Goal: Transaction & Acquisition: Book appointment/travel/reservation

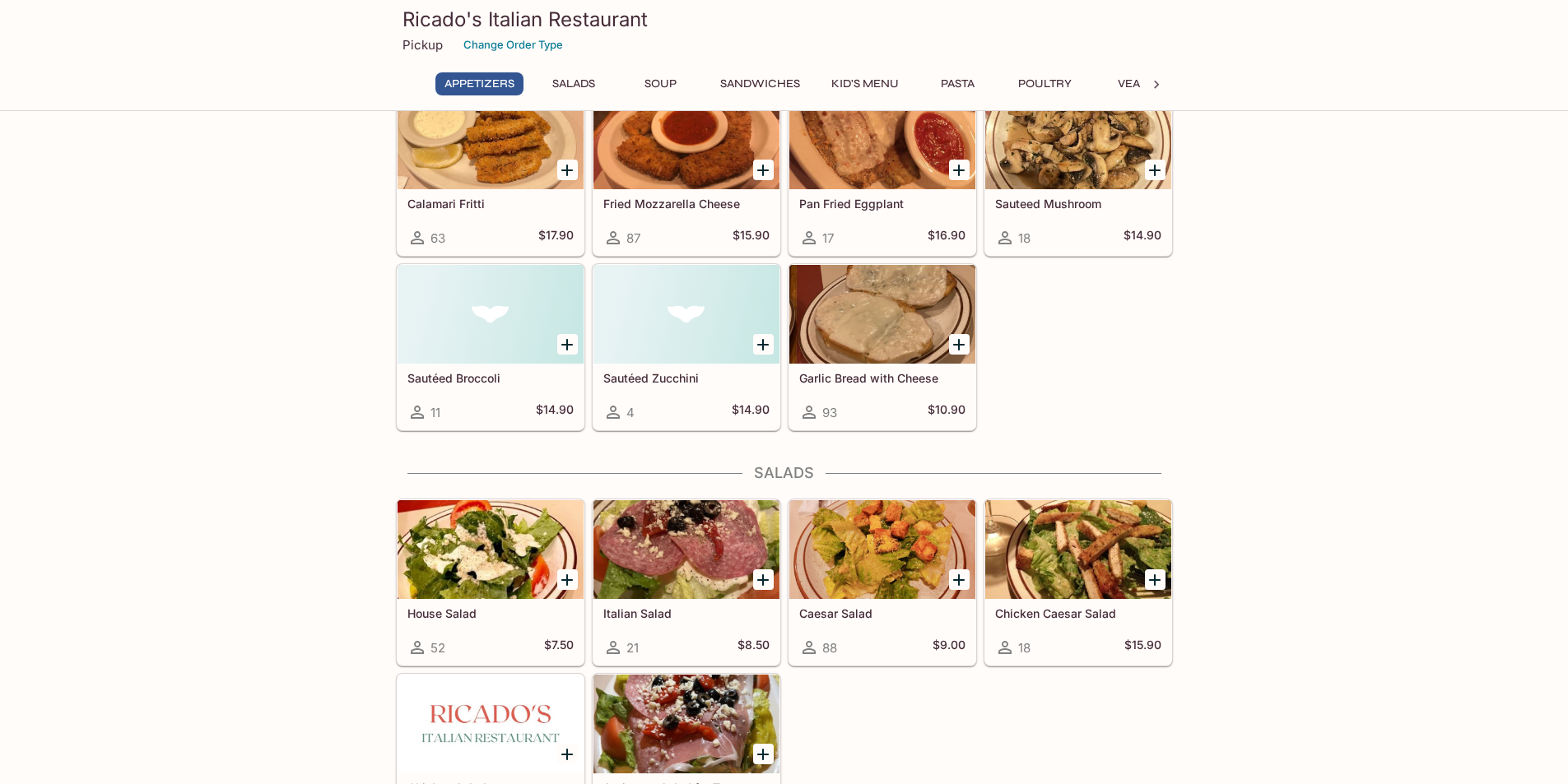
scroll to position [329, 0]
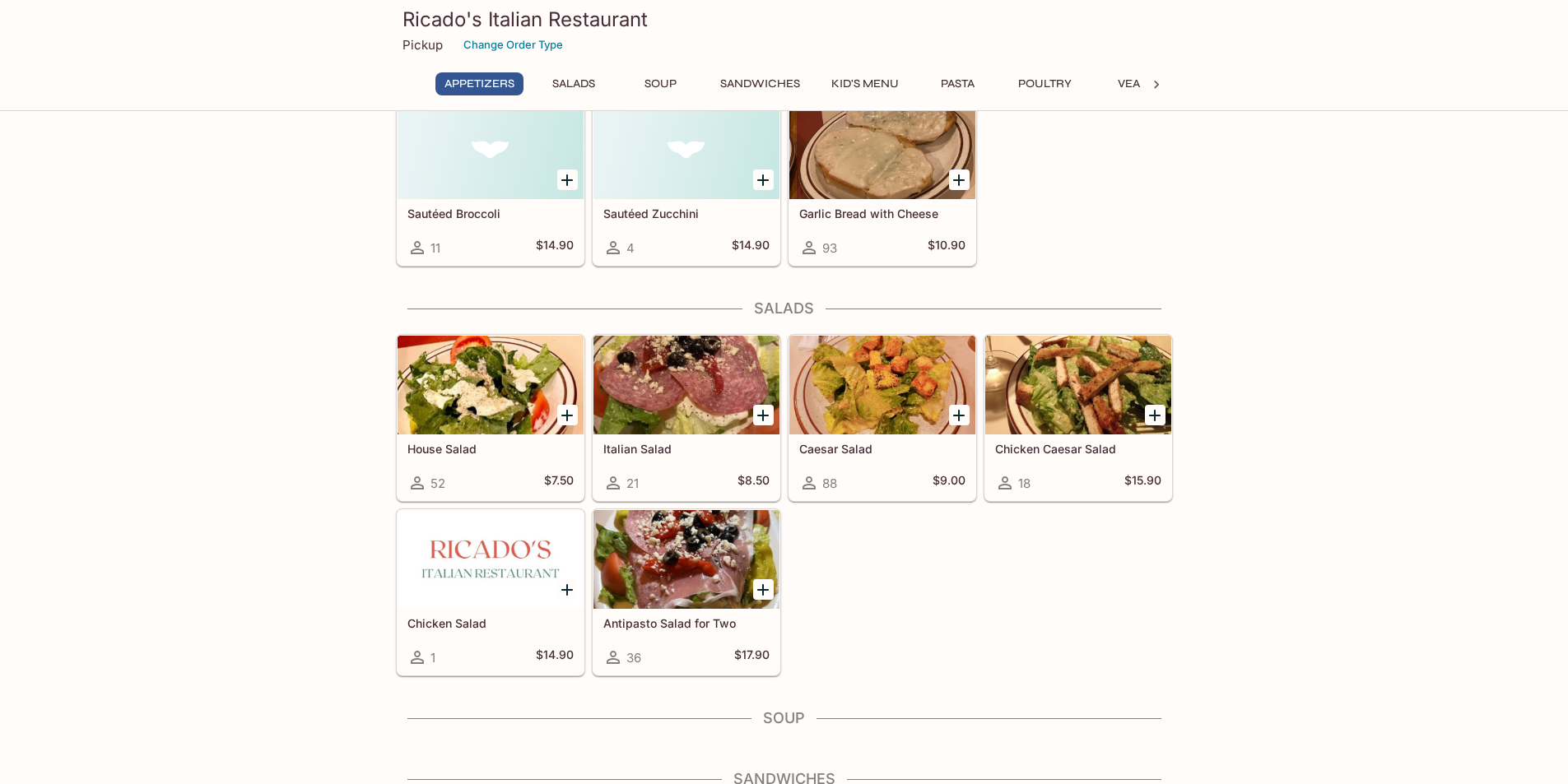
click at [662, 408] on div at bounding box center [686, 385] width 186 height 98
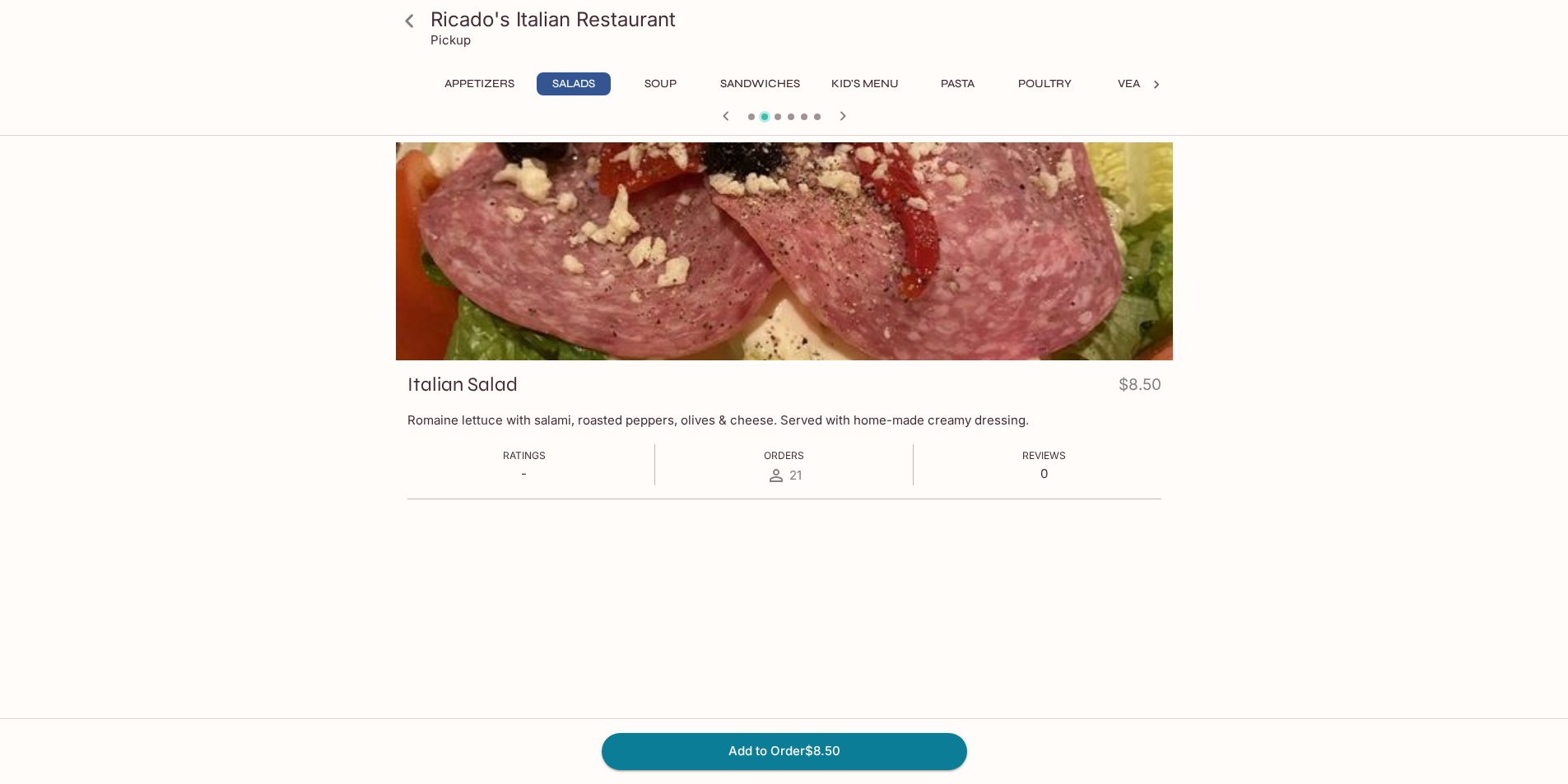
click at [490, 66] on div "Ricado's Italian Restaurant Pickup Appetizers Salads Soup Sandwiches Kid's Menu…" at bounding box center [784, 65] width 790 height 130
click at [491, 82] on button "Appetizers" at bounding box center [478, 84] width 88 height 23
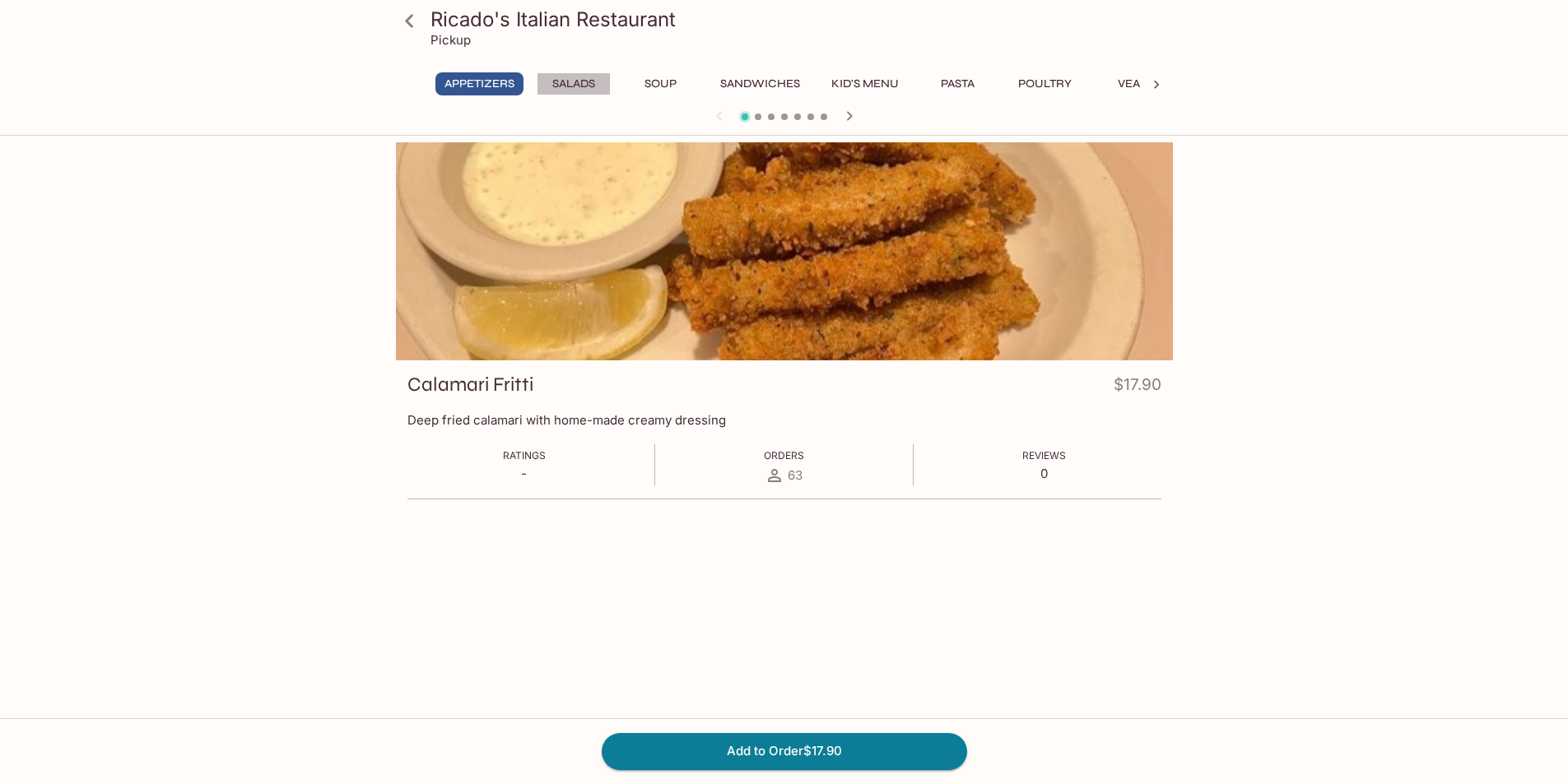
click at [586, 93] on button "Salads" at bounding box center [573, 84] width 74 height 23
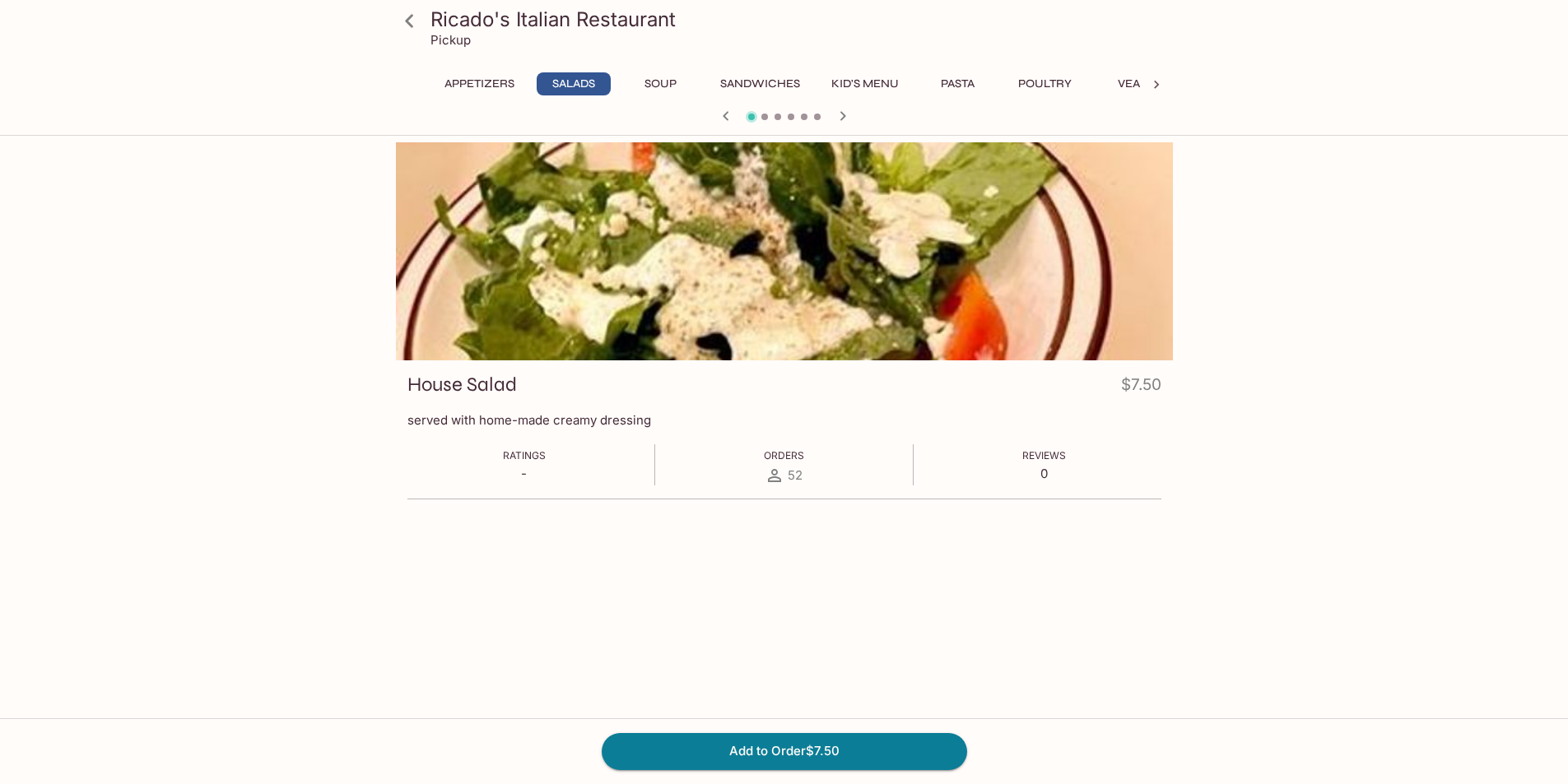
click at [968, 70] on div "Ricado's Italian Restaurant Pickup Appetizers Salads Soup Sandwiches Kid's Menu…" at bounding box center [784, 65] width 790 height 130
click at [963, 82] on button "Pasta" at bounding box center [958, 84] width 74 height 23
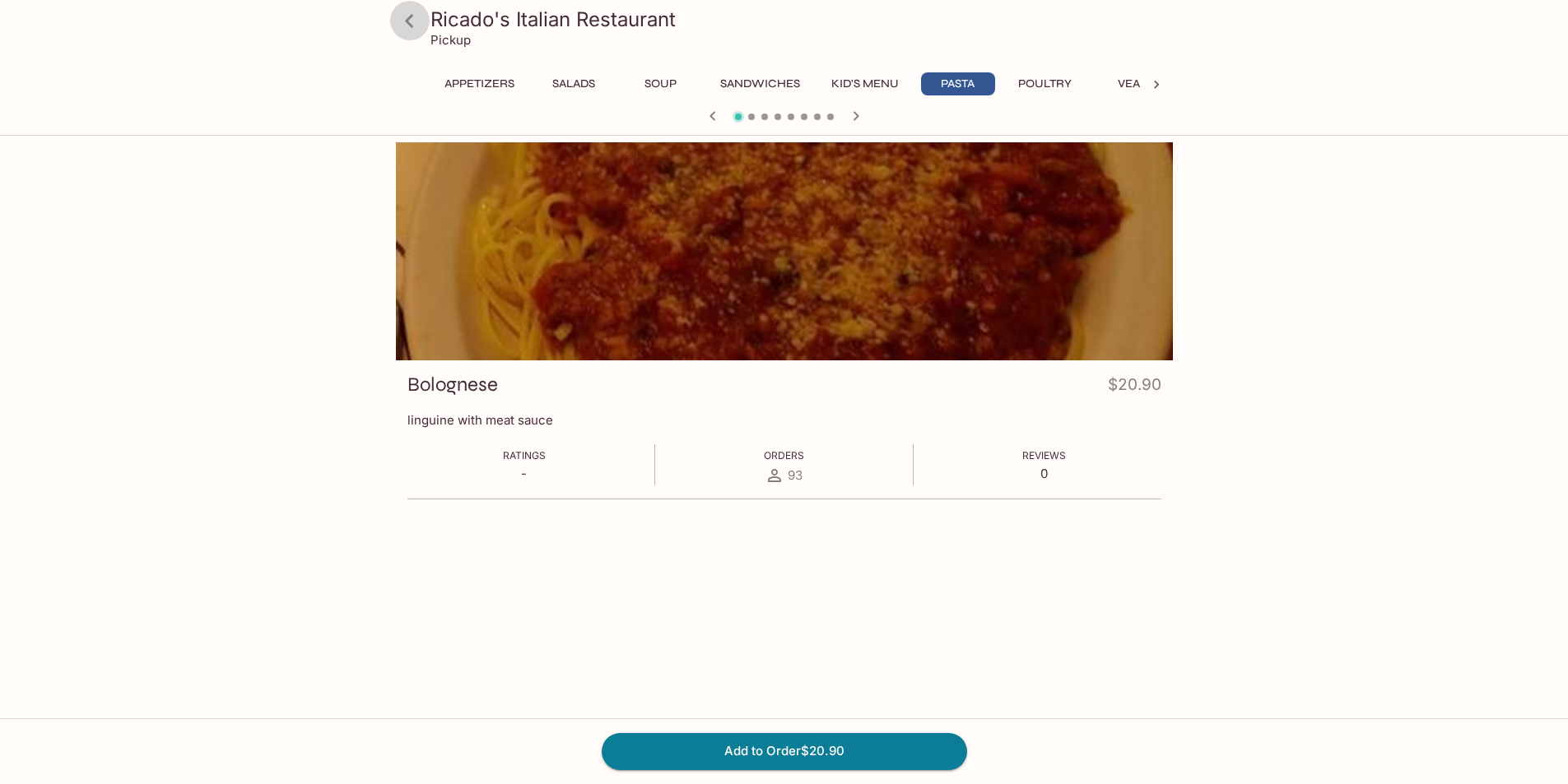
click at [405, 22] on icon at bounding box center [410, 21] width 29 height 29
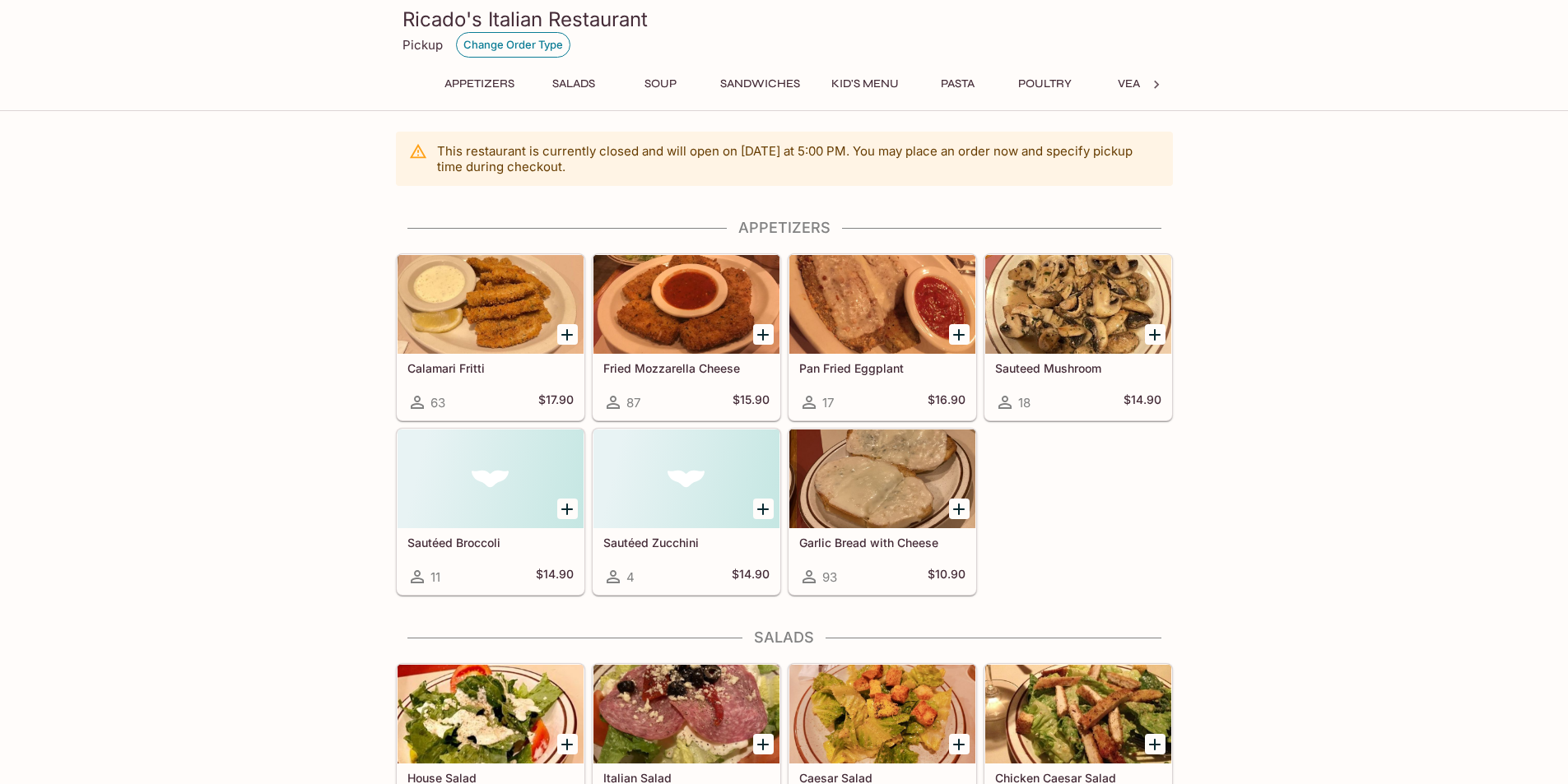
click at [500, 47] on button "Change Order Type" at bounding box center [513, 44] width 115 height 25
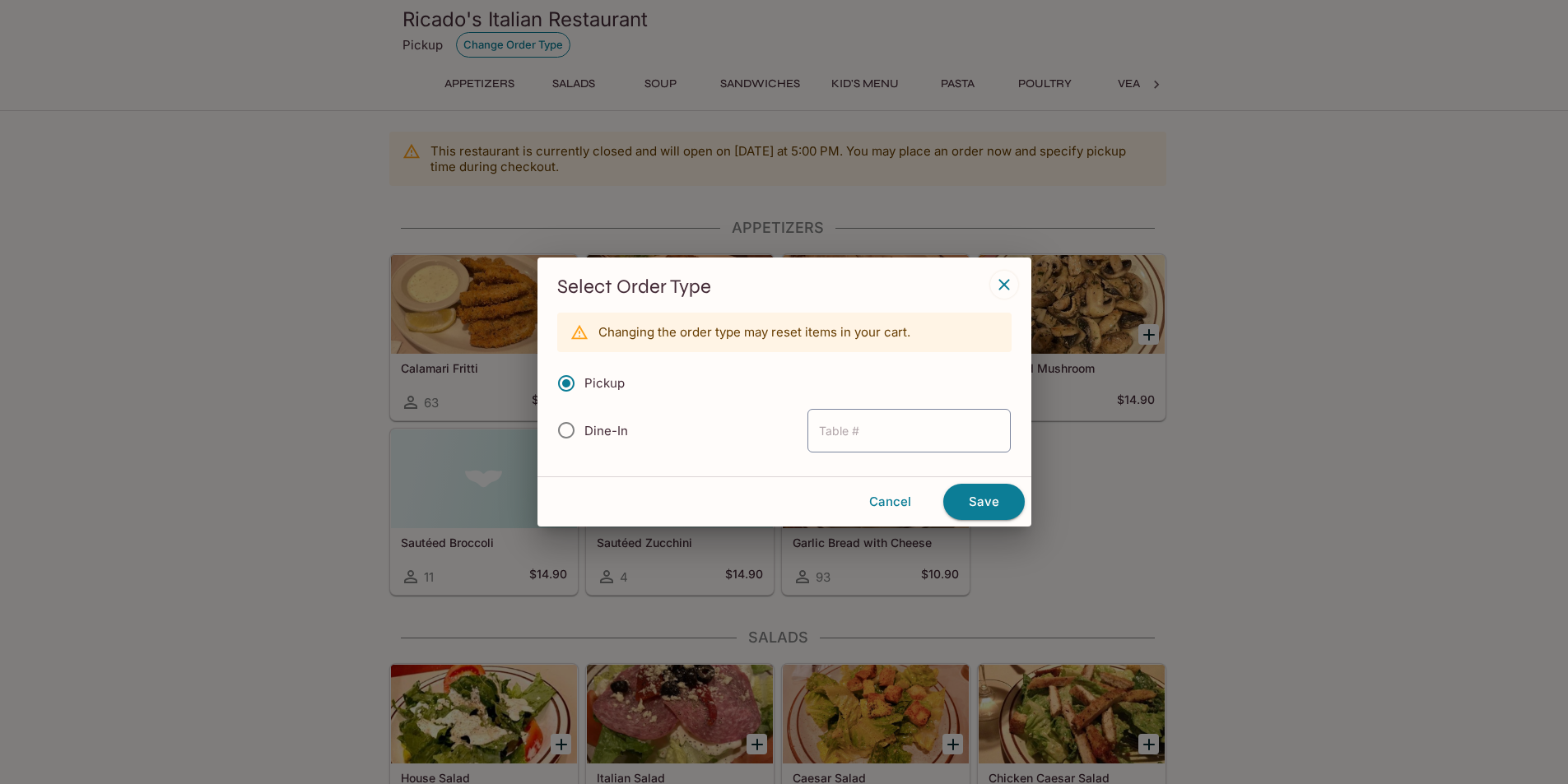
click at [553, 47] on button "Change Order Type" at bounding box center [513, 44] width 115 height 25
click at [610, 439] on label "Dine-In" at bounding box center [593, 430] width 80 height 45
click at [589, 439] on input "Dine-In" at bounding box center [572, 430] width 35 height 35
radio input "true"
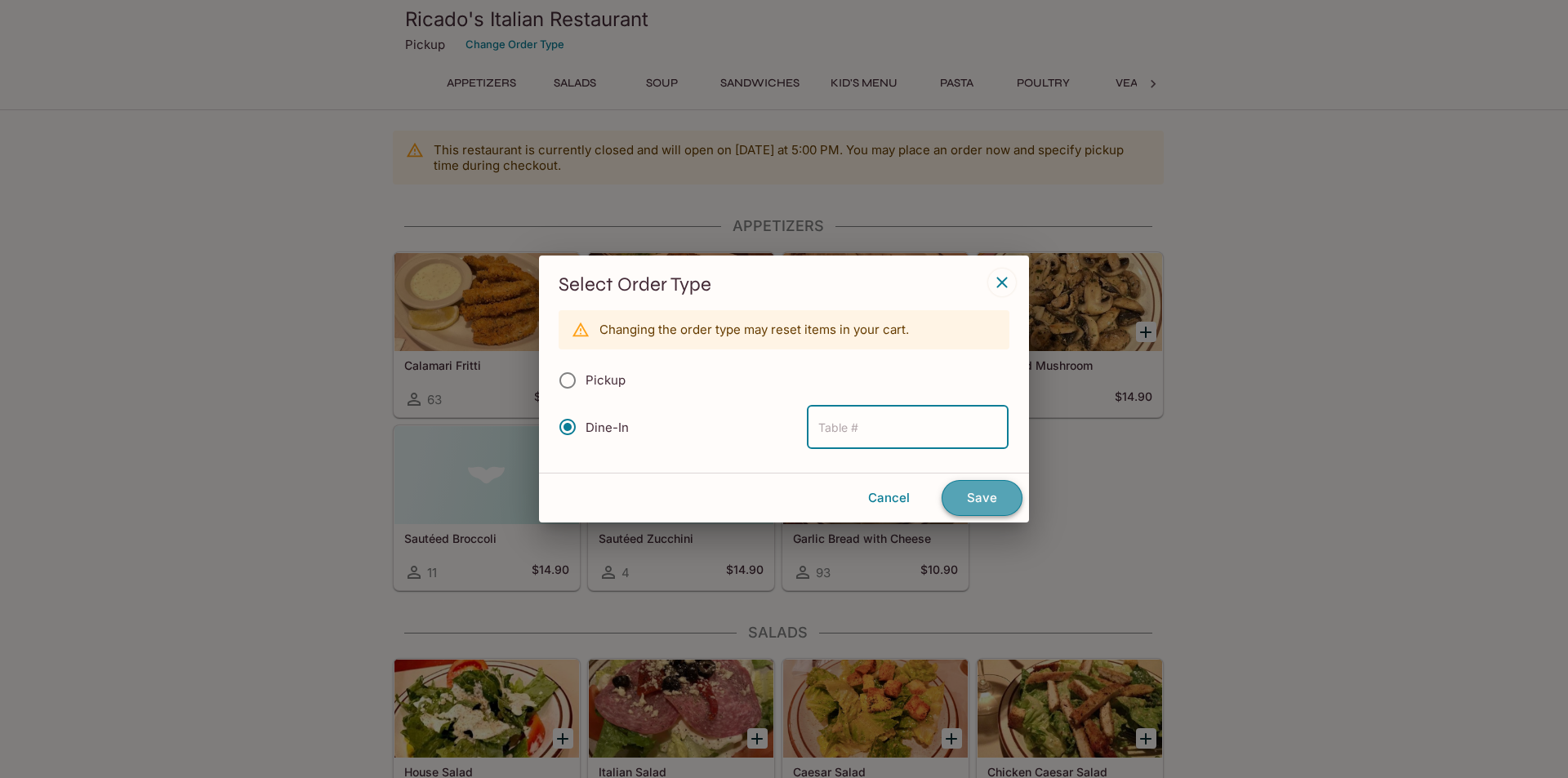
click at [991, 498] on button "Save" at bounding box center [982, 499] width 80 height 36
type input "1"
click at [974, 502] on button "Save" at bounding box center [982, 499] width 80 height 36
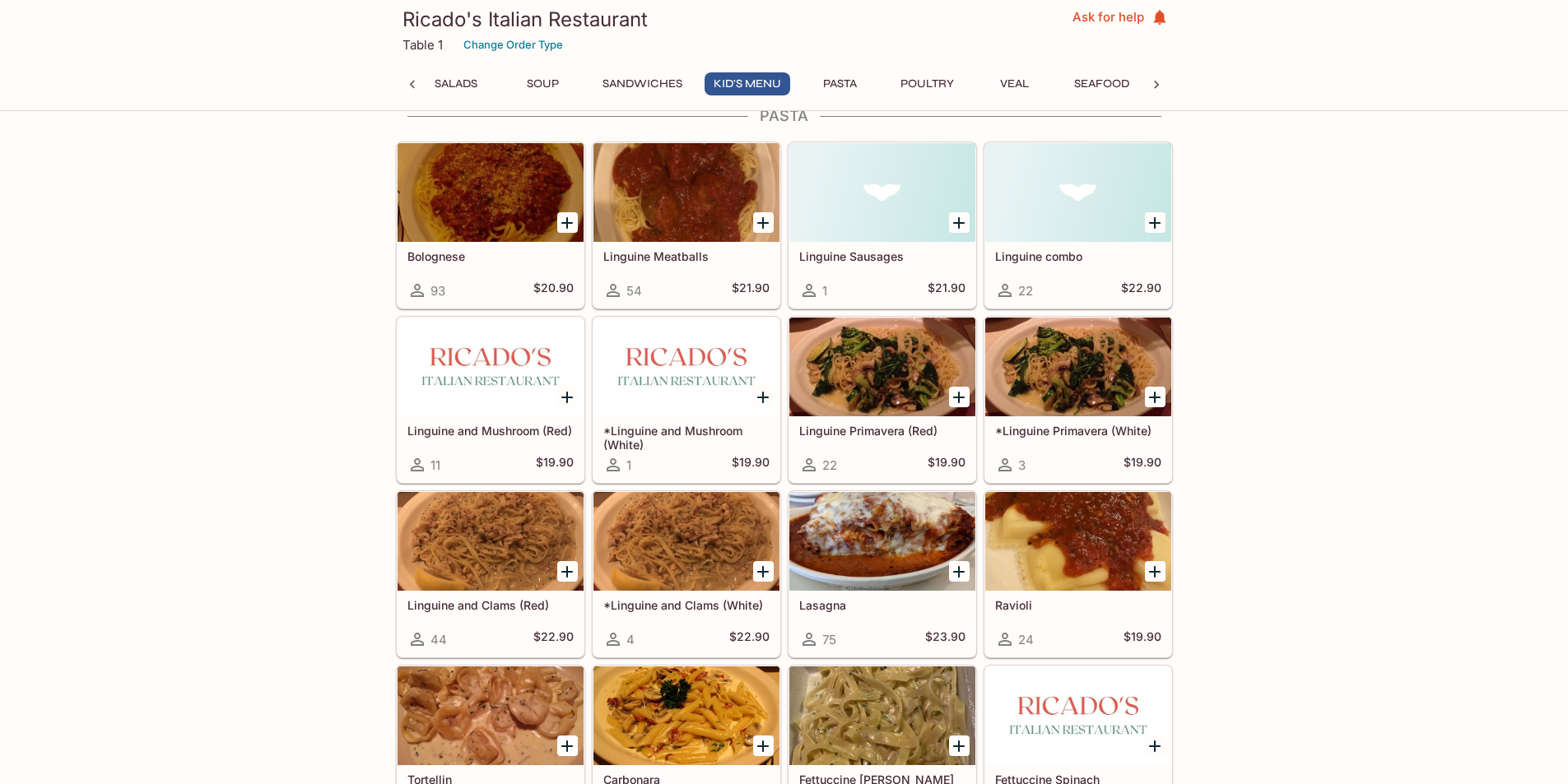
scroll to position [1428, 0]
